Goal: Information Seeking & Learning: Learn about a topic

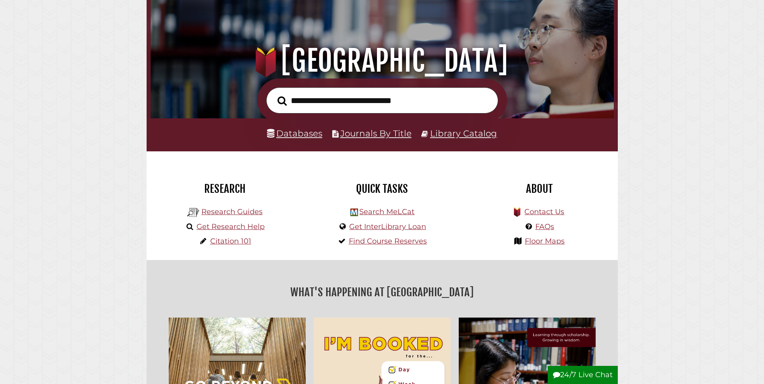
scroll to position [80, 0]
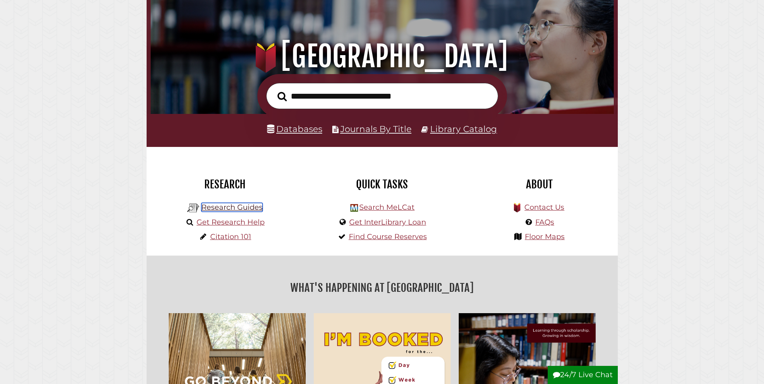
click at [223, 205] on link "Research Guides" at bounding box center [231, 207] width 61 height 9
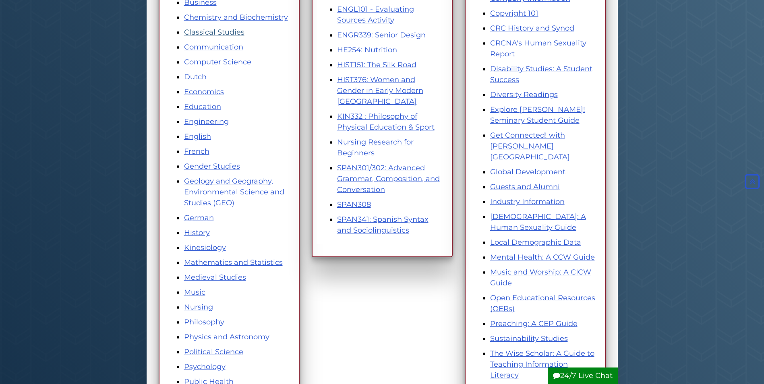
scroll to position [241, 0]
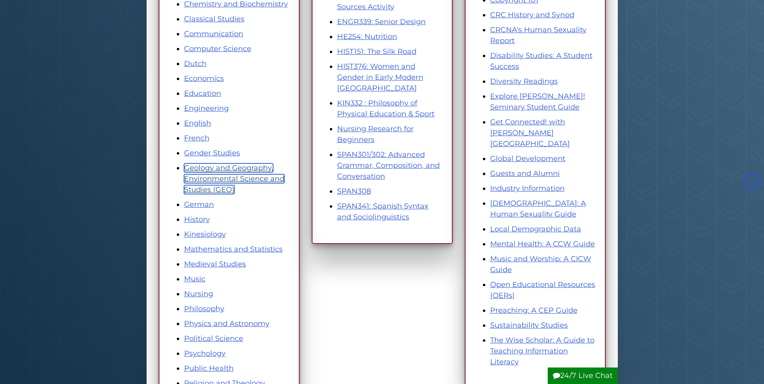
click at [202, 176] on link "Geology and Geography, Environmental Science and Studies (GEO)" at bounding box center [234, 178] width 100 height 31
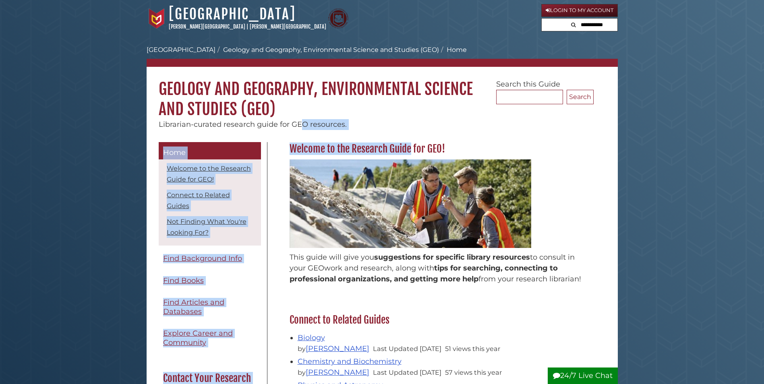
drag, startPoint x: 300, startPoint y: 127, endPoint x: 326, endPoint y: 152, distance: 36.2
copy body "O resources. Menu Home Welcome to the Research Guide for GEO! Connect to Relate…"
click at [376, 128] on div "Librarian-curated research guide for GEO resources." at bounding box center [382, 124] width 471 height 11
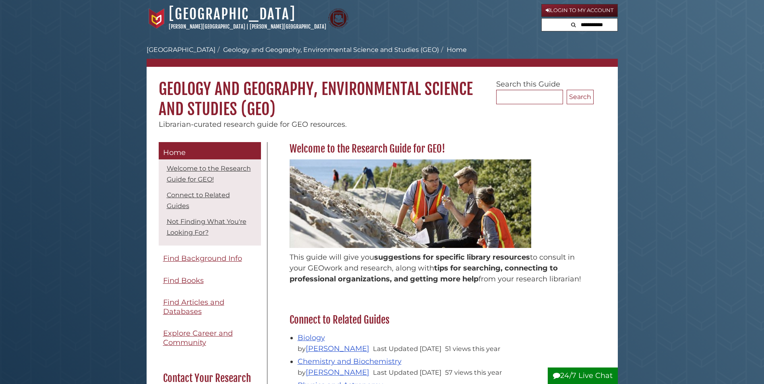
click at [420, 108] on h1 "Geology and Geography, Environmental Science and Studies (GEO)" at bounding box center [382, 93] width 471 height 52
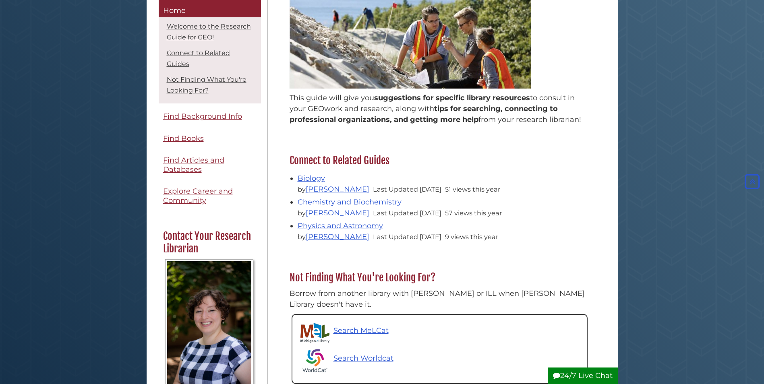
scroll to position [58, 0]
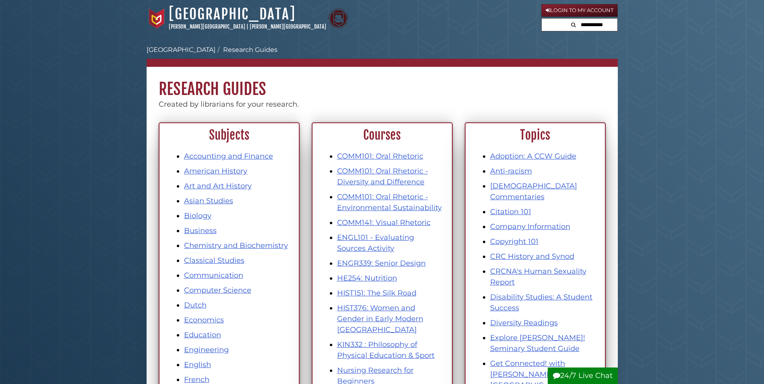
scroll to position [241, 0]
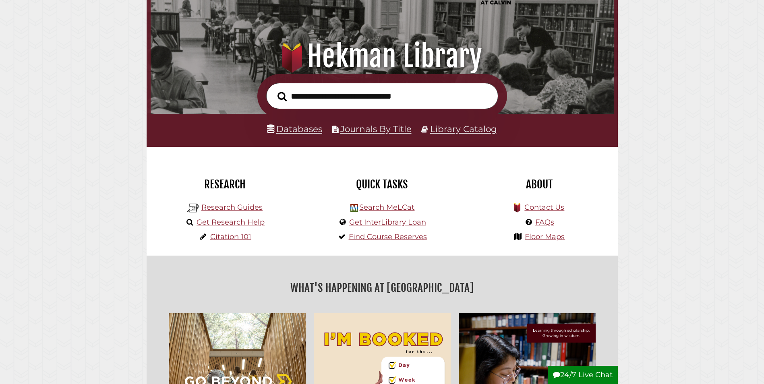
scroll to position [153, 459]
click at [306, 130] on link "Databases" at bounding box center [294, 129] width 55 height 10
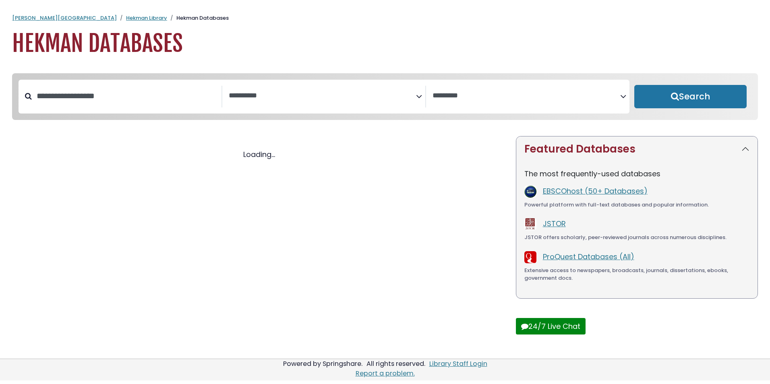
select select "Database Subject Filter"
select select "Database Vendors Filter"
select select "Database Subject Filter"
select select "Database Vendors Filter"
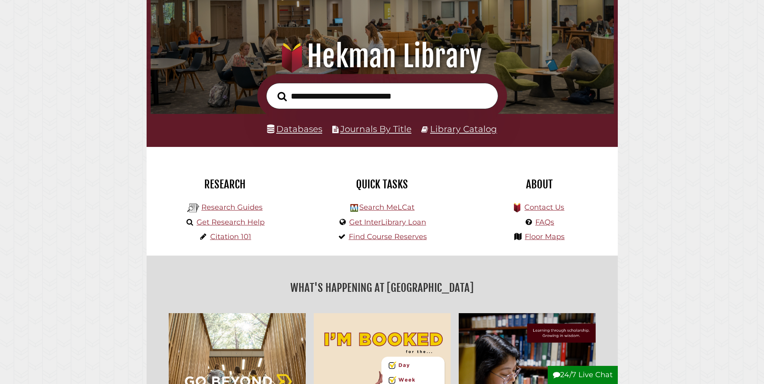
scroll to position [153, 459]
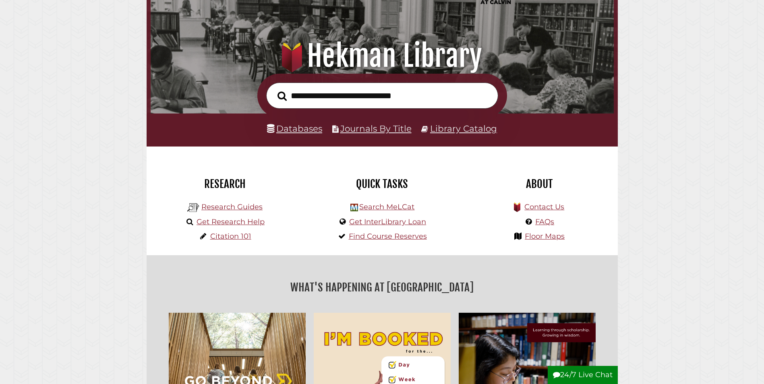
scroll to position [153, 459]
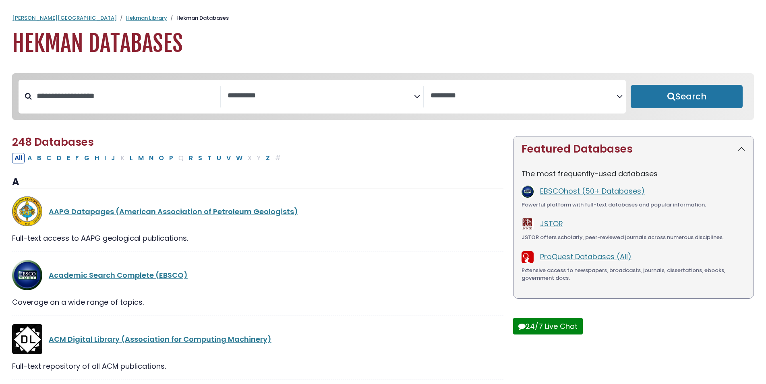
select select "Database Subject Filter"
select select "Database Vendors Filter"
click at [79, 99] on input "Search database by title or keyword" at bounding box center [126, 95] width 188 height 13
type input "**********"
click at [630, 85] on button "Search" at bounding box center [686, 96] width 112 height 23
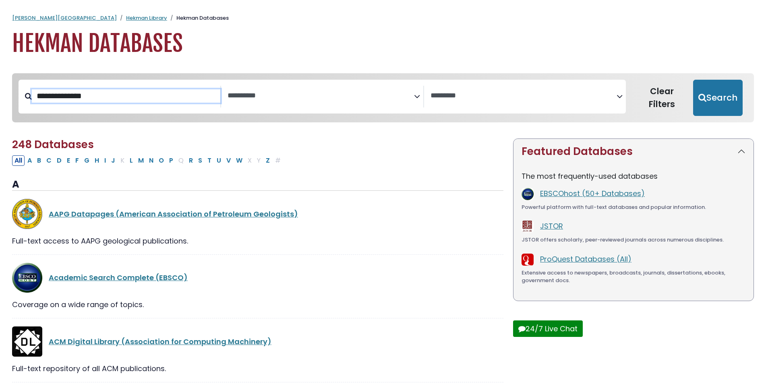
select select "Database Subject Filter"
select select "Database Vendors Filter"
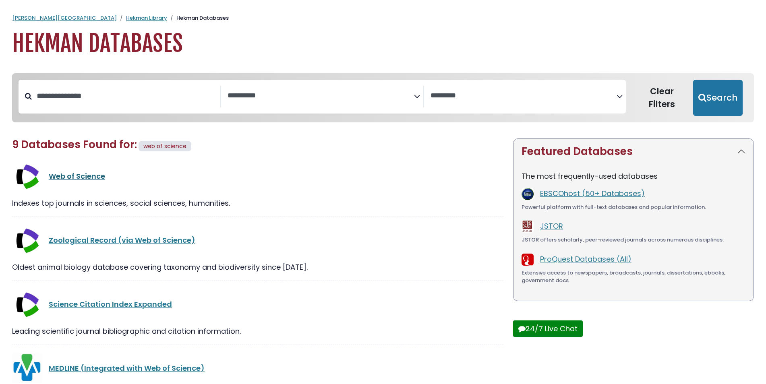
click at [83, 173] on link "Web of Science" at bounding box center [77, 176] width 56 height 10
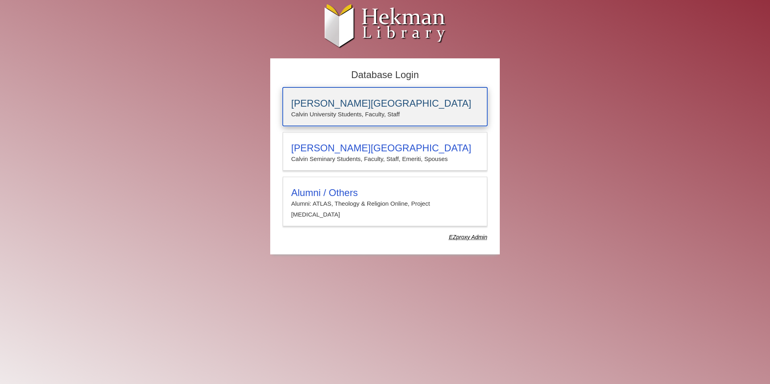
click at [363, 98] on h3 "[PERSON_NAME][GEOGRAPHIC_DATA]" at bounding box center [385, 103] width 188 height 11
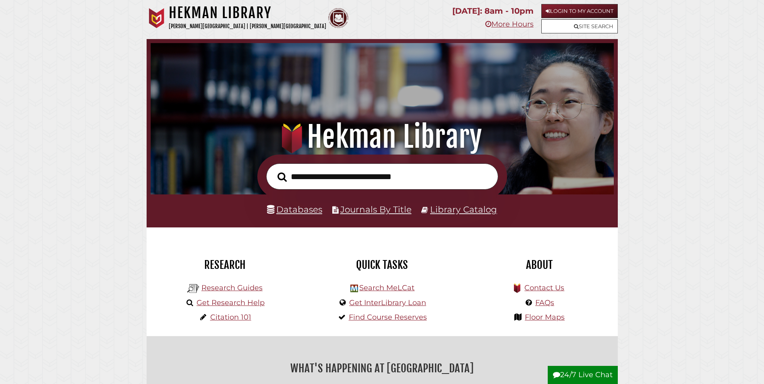
scroll to position [153, 459]
click at [310, 210] on link "Databases" at bounding box center [294, 209] width 55 height 10
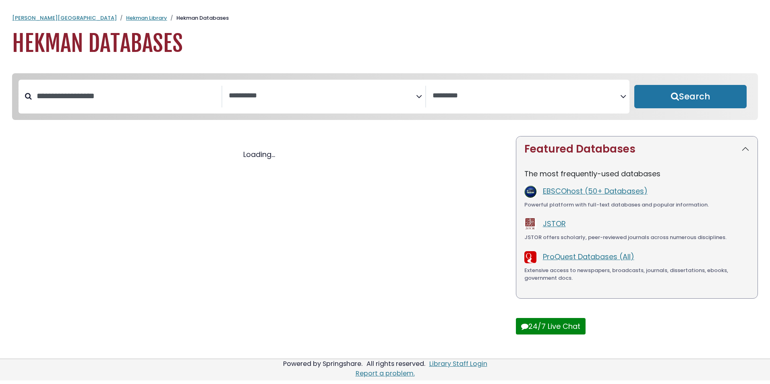
select select "Database Subject Filter"
select select "Database Vendors Filter"
select select "Database Subject Filter"
select select "Database Vendors Filter"
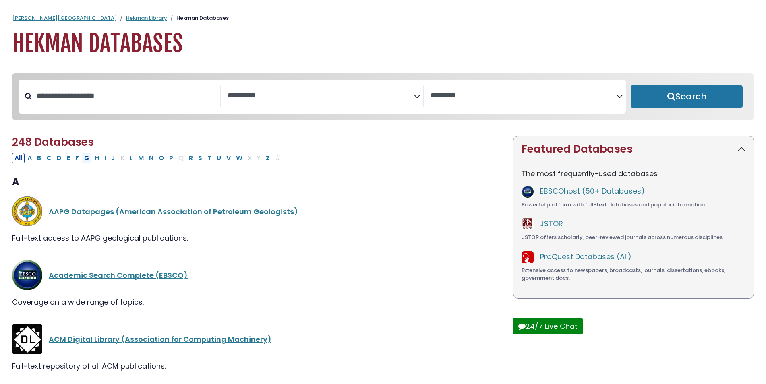
click at [89, 162] on button "G" at bounding box center [87, 158] width 10 height 10
select select "Database Subject Filter"
select select "Database Vendors Filter"
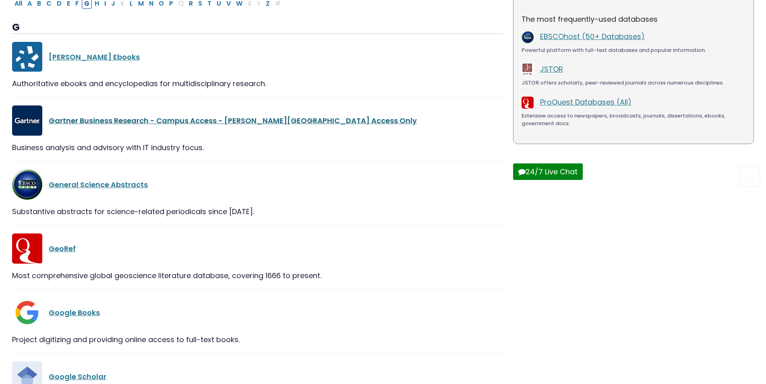
scroll to position [161, 0]
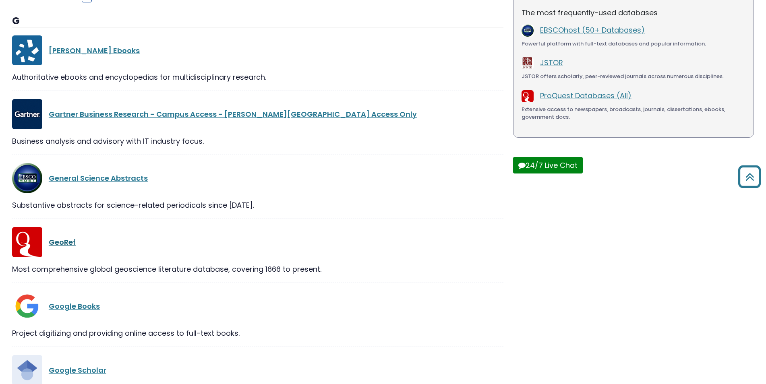
click at [56, 244] on link "GeoRef" at bounding box center [62, 242] width 27 height 10
